Goal: Task Accomplishment & Management: Use online tool/utility

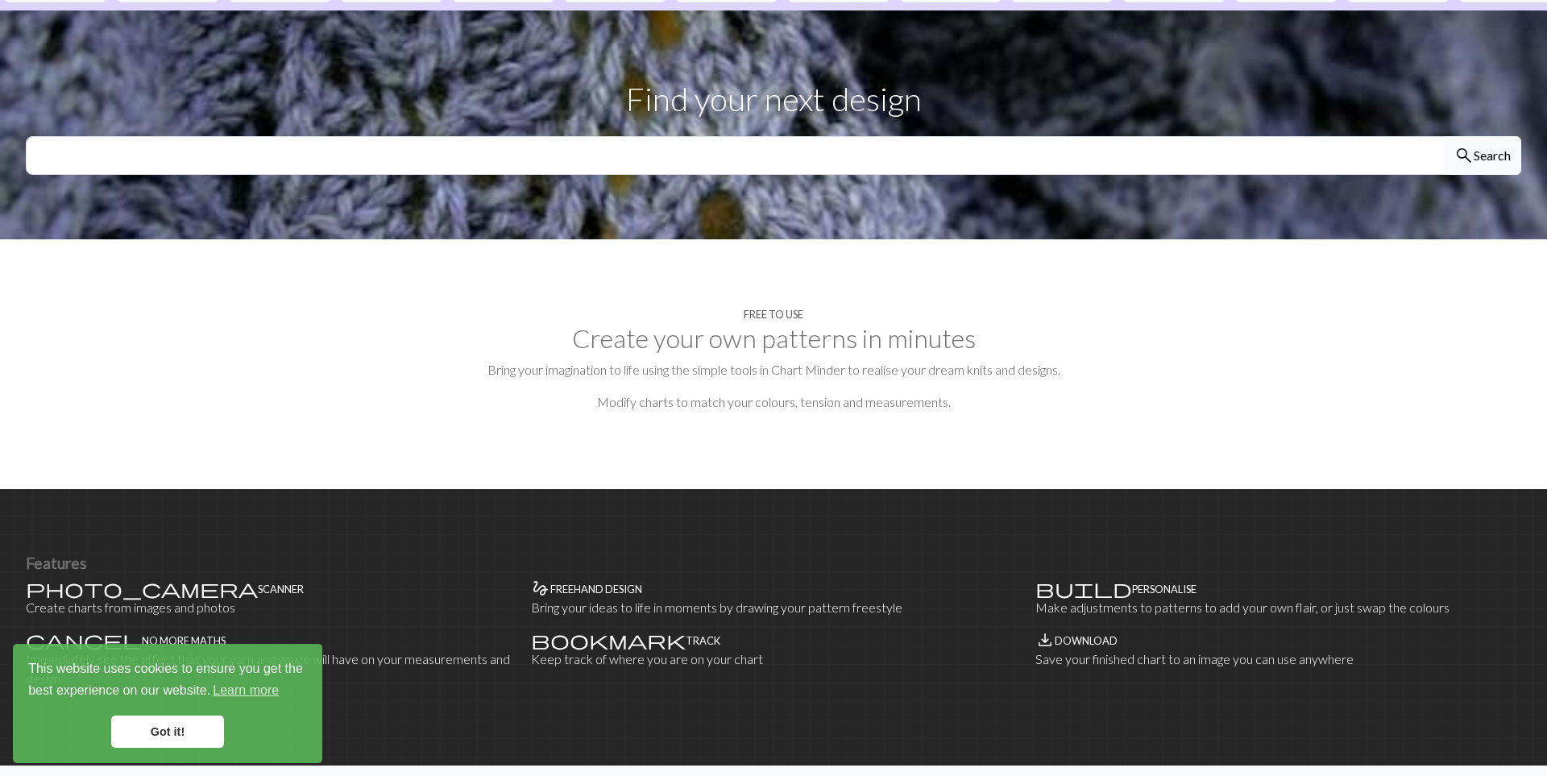
scroll to position [735, 0]
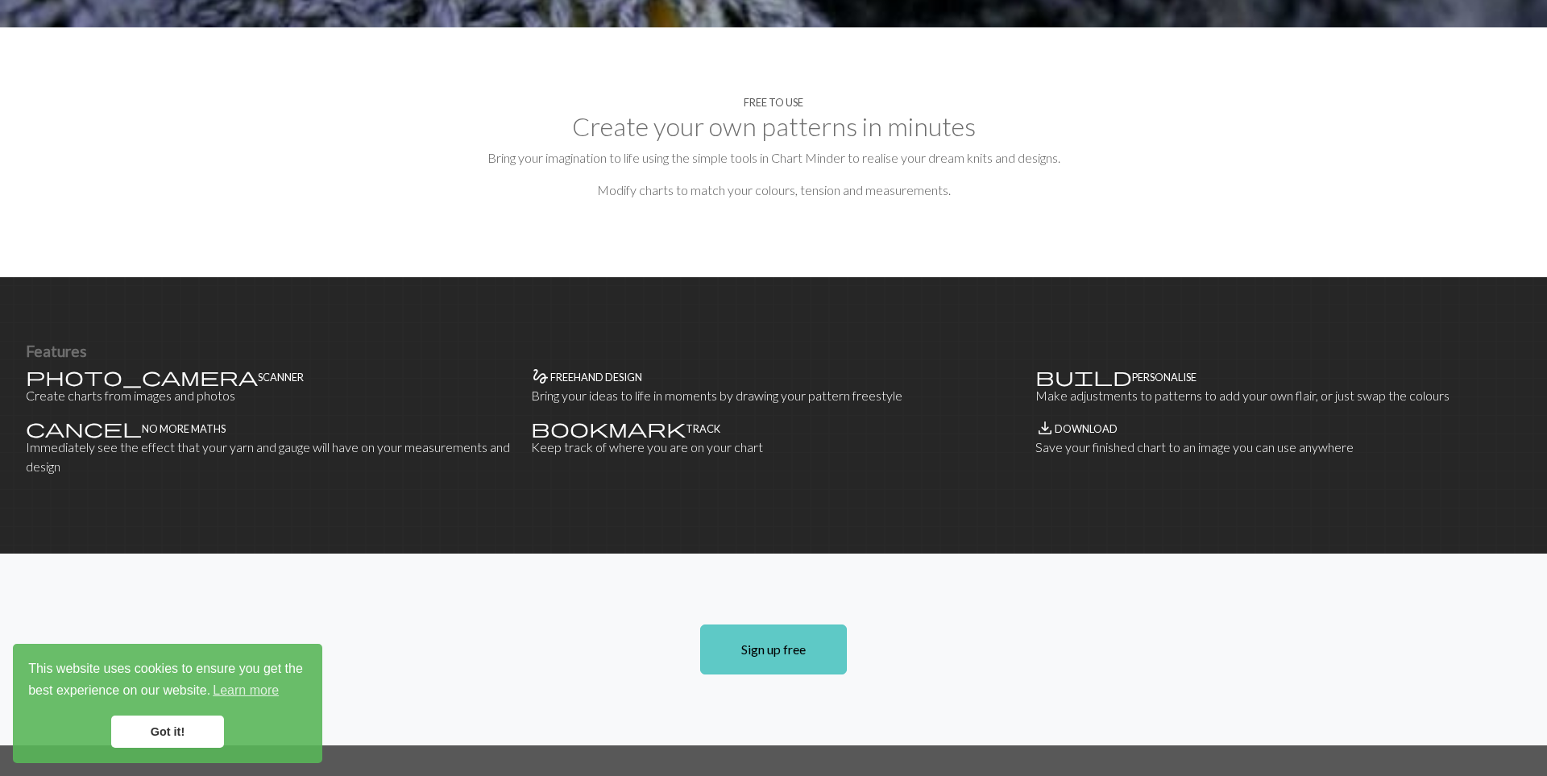
click at [794, 624] on link "Sign up free" at bounding box center [773, 649] width 147 height 50
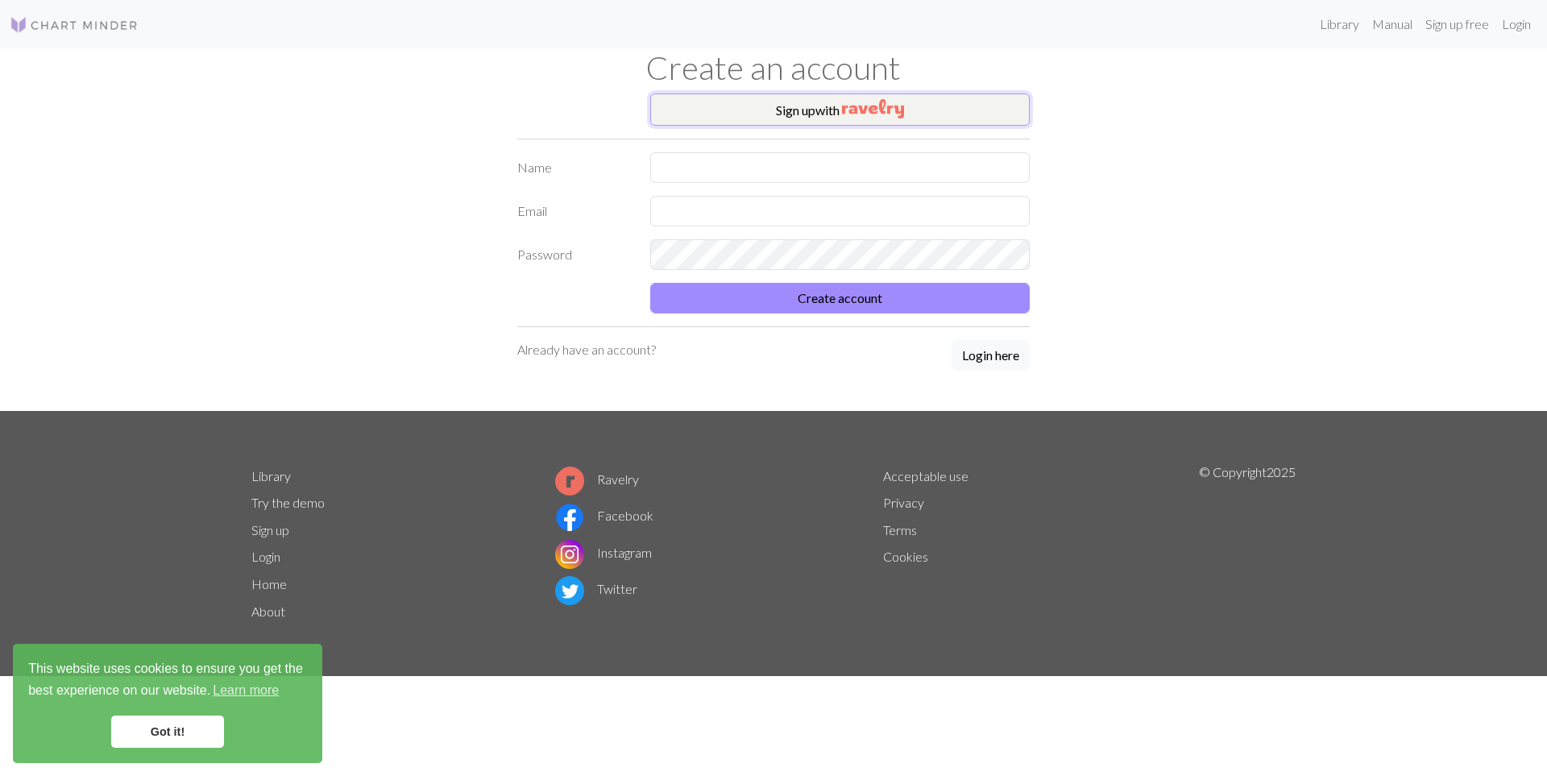
click at [896, 107] on img "button" at bounding box center [873, 108] width 62 height 19
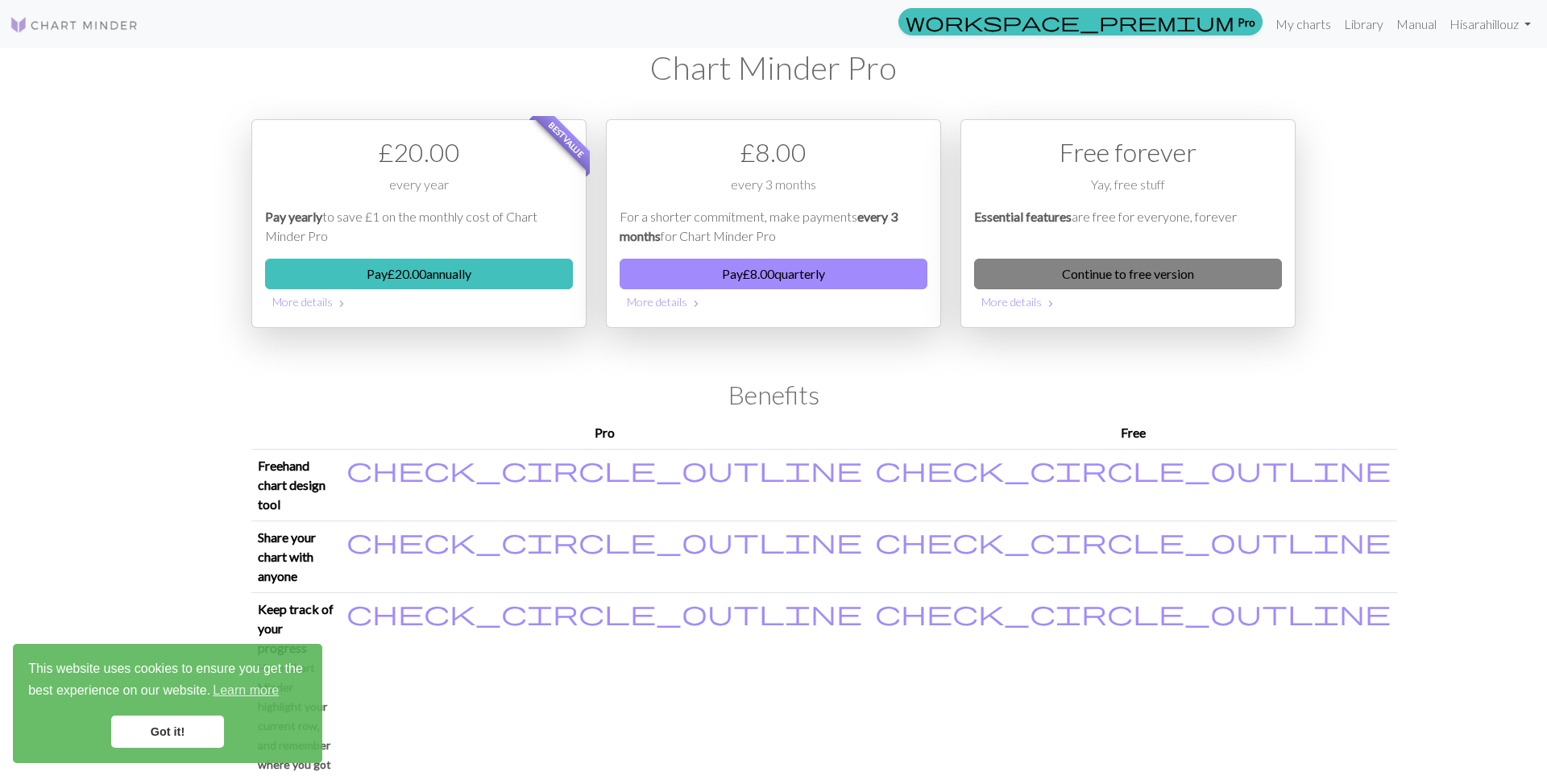
click at [1200, 262] on link "Continue to free version" at bounding box center [1128, 274] width 308 height 31
